Goal: Information Seeking & Learning: Find specific fact

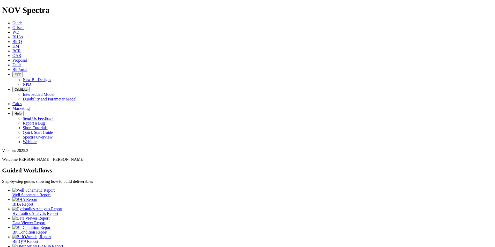
click at [21, 63] on span "Dulls" at bounding box center [16, 65] width 9 height 4
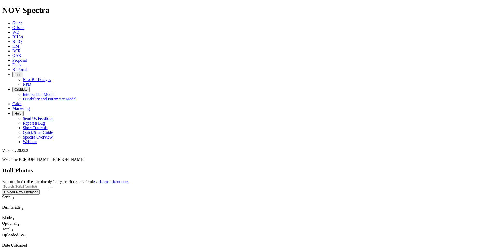
click at [24, 25] on link "Offsets" at bounding box center [18, 27] width 12 height 4
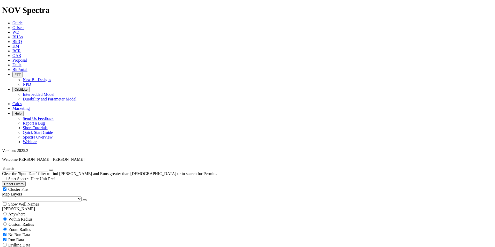
click at [7, 212] on input "radio" at bounding box center [4, 213] width 3 height 3
radio input "true"
radio input "false"
click at [21, 166] on input "text" at bounding box center [25, 168] width 46 height 5
paste input "A"
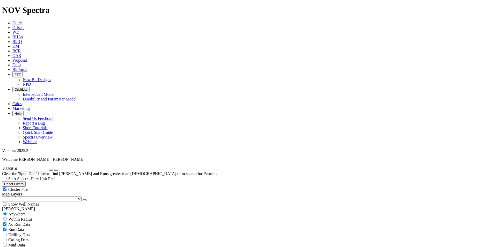
type input "A320516"
click at [56, 170] on icon "submit" at bounding box center [56, 170] width 0 height 0
